Goal: Find contact information: Find contact information

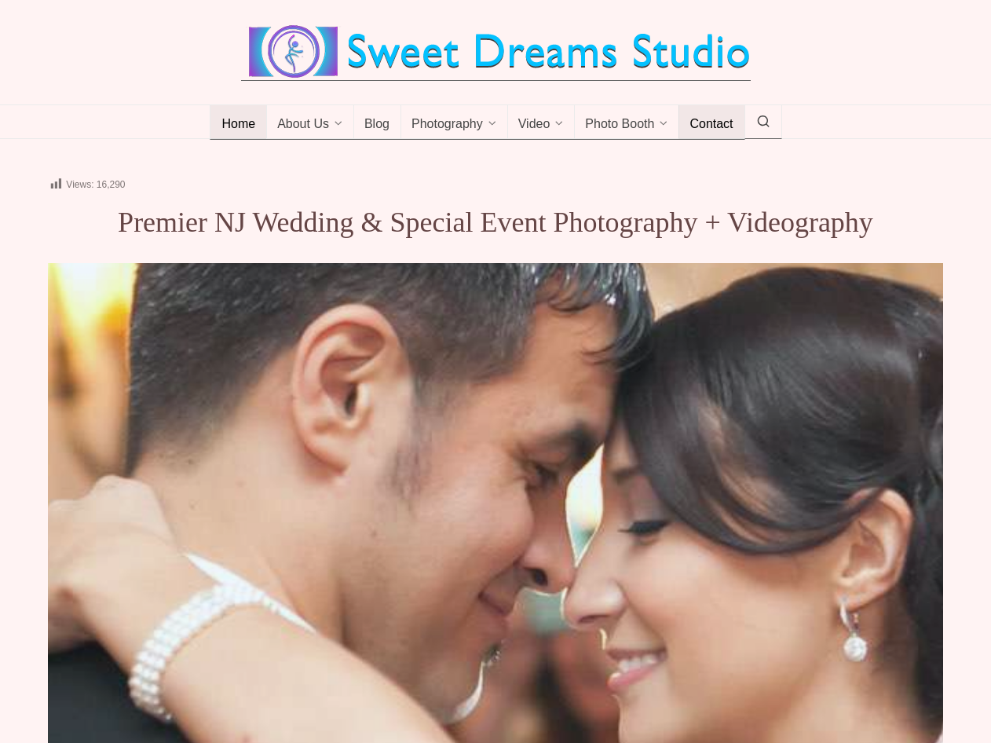
click at [720, 130] on span "Contact" at bounding box center [711, 125] width 43 height 16
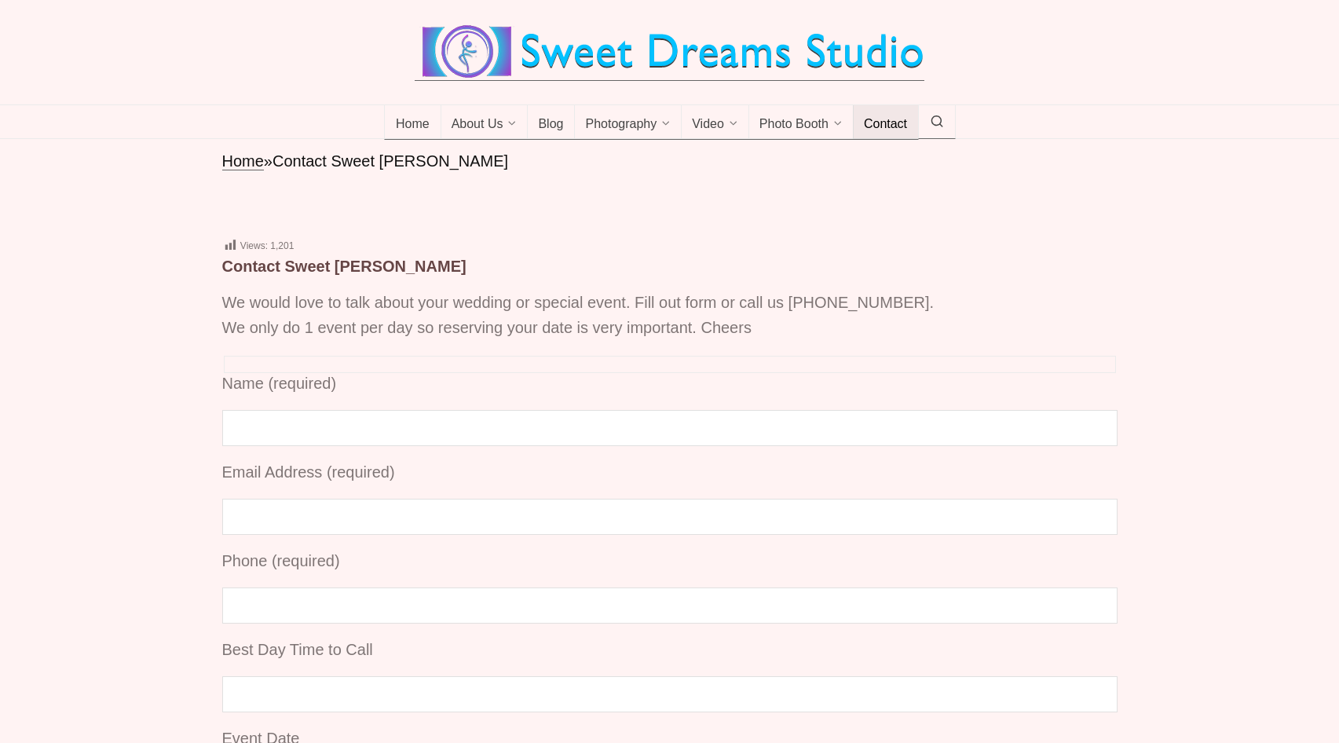
click at [545, 72] on img at bounding box center [670, 52] width 510 height 57
